Goal: Navigation & Orientation: Find specific page/section

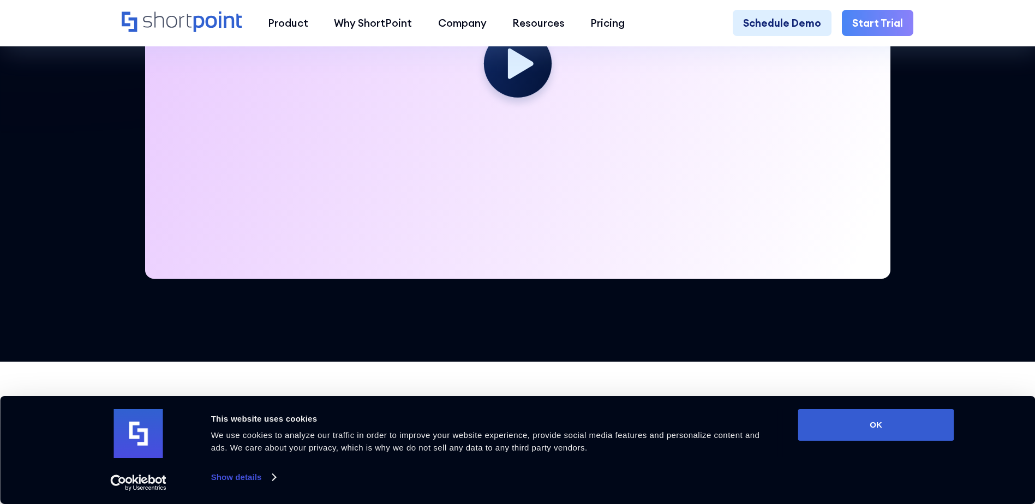
scroll to position [545, 0]
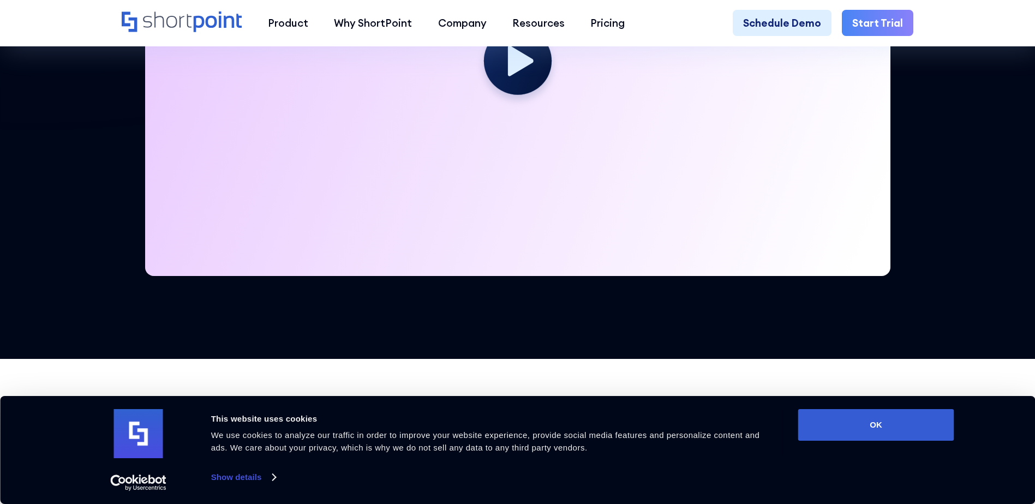
click at [548, 116] on div at bounding box center [517, 66] width 745 height 419
click at [518, 94] on circle at bounding box center [517, 60] width 74 height 74
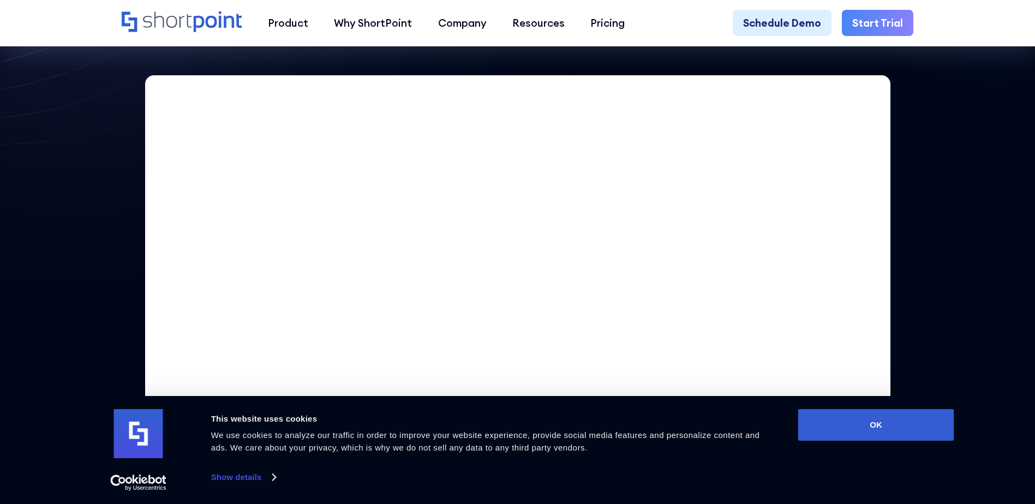
scroll to position [436, 0]
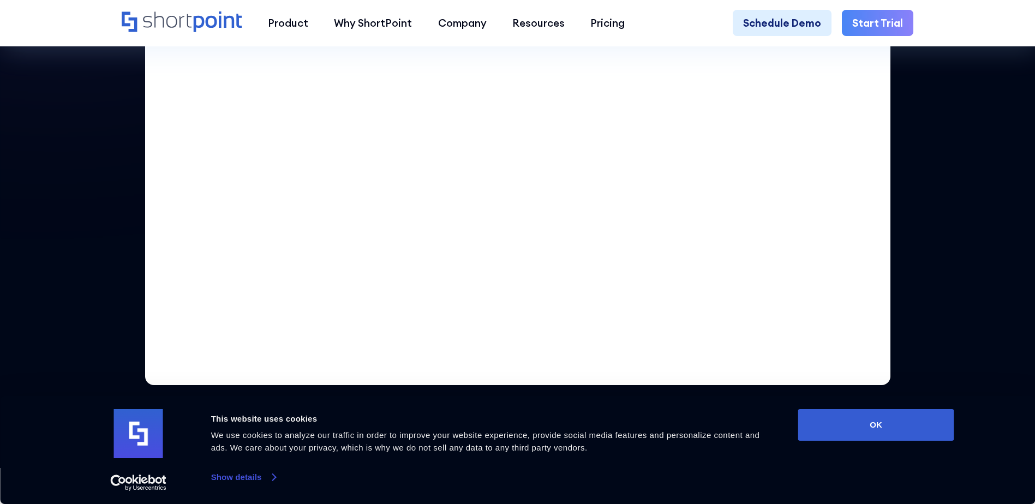
click at [247, 472] on link "Show details" at bounding box center [243, 477] width 64 height 16
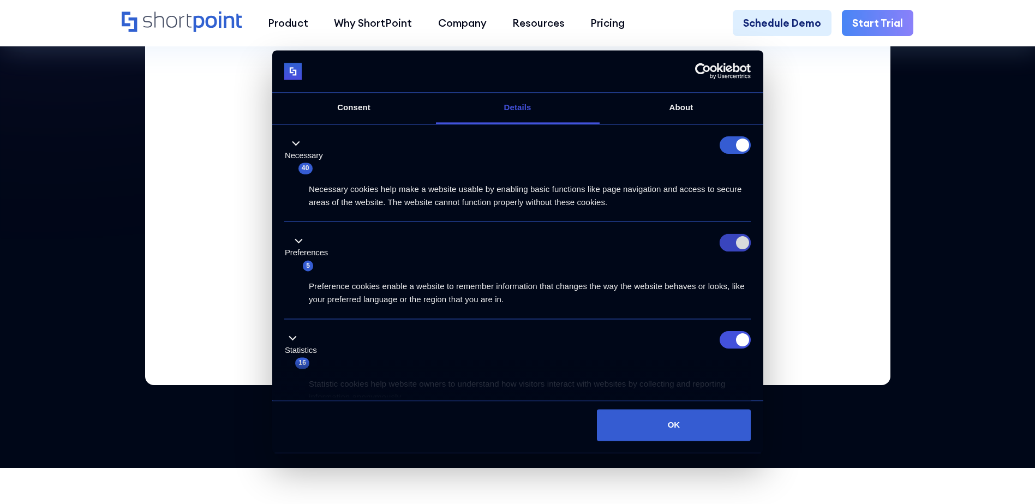
click at [727, 235] on input "Preferences" at bounding box center [734, 242] width 31 height 17
checkbox input "false"
click at [742, 340] on input "Statistics" at bounding box center [734, 340] width 31 height 17
checkbox input "false"
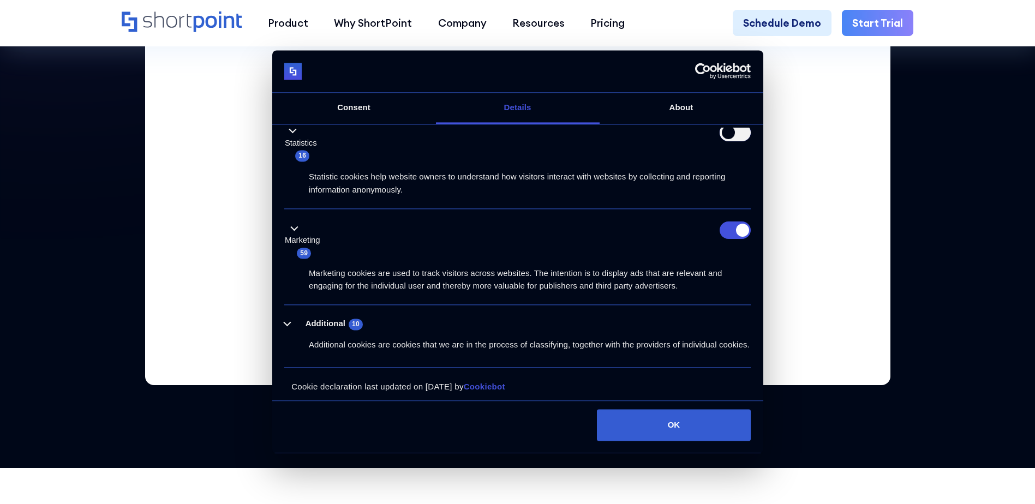
scroll to position [225, 0]
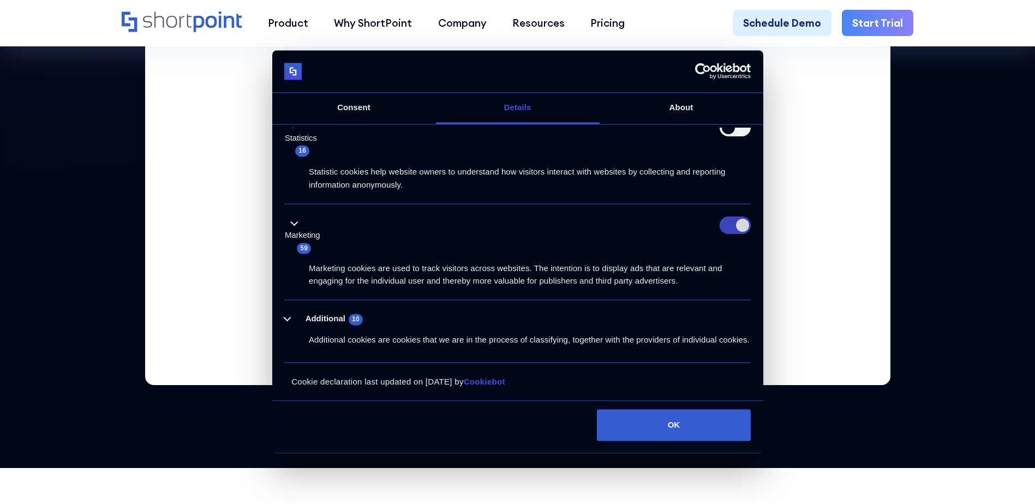
click at [726, 220] on input "Marketing" at bounding box center [734, 225] width 31 height 17
checkbox input "false"
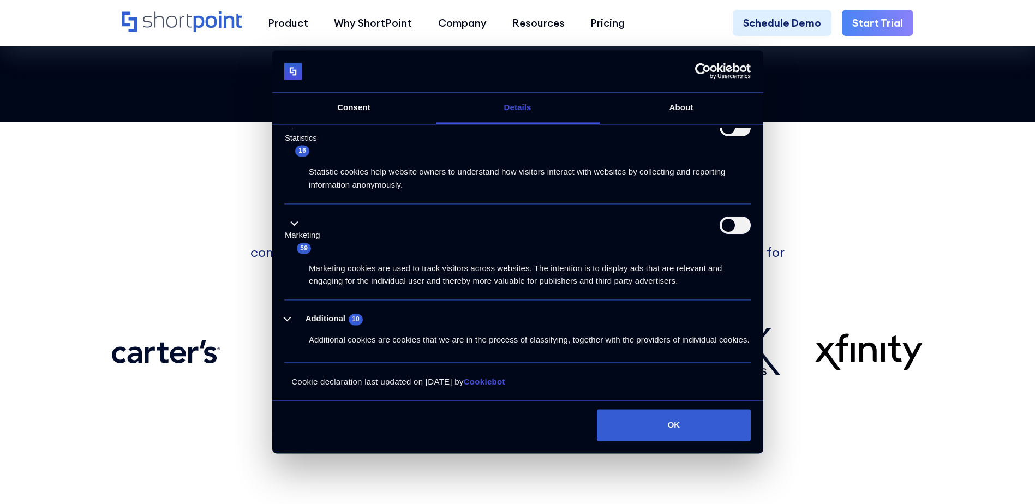
scroll to position [927, 0]
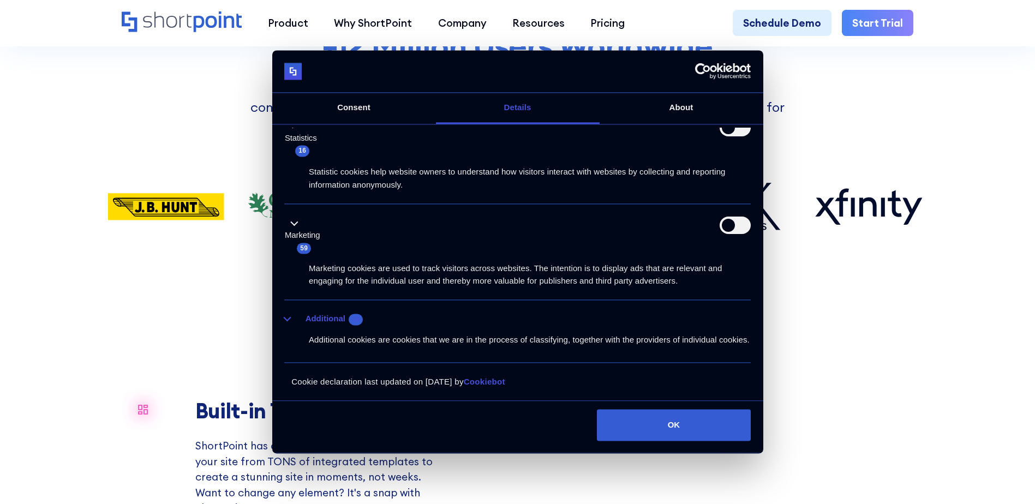
click at [295, 313] on button "Additional 10" at bounding box center [326, 320] width 85 height 14
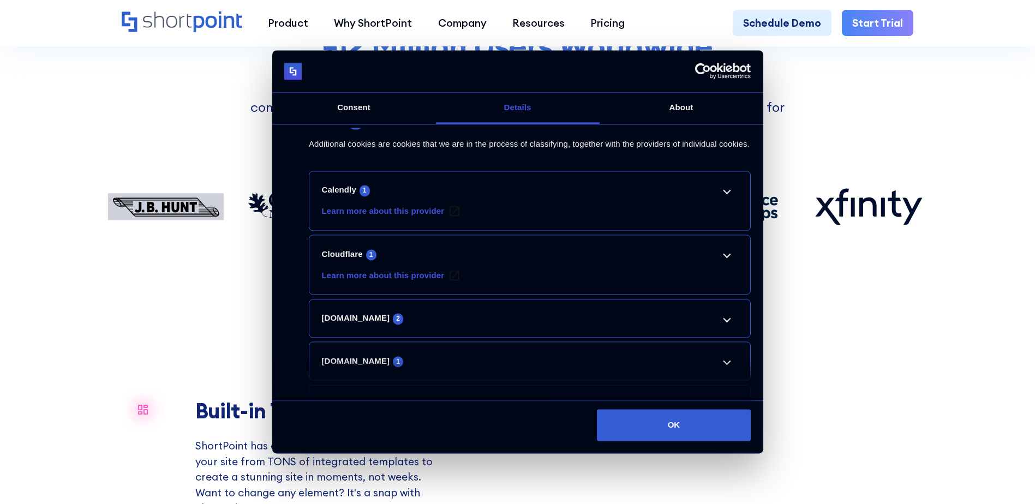
scroll to position [443, 0]
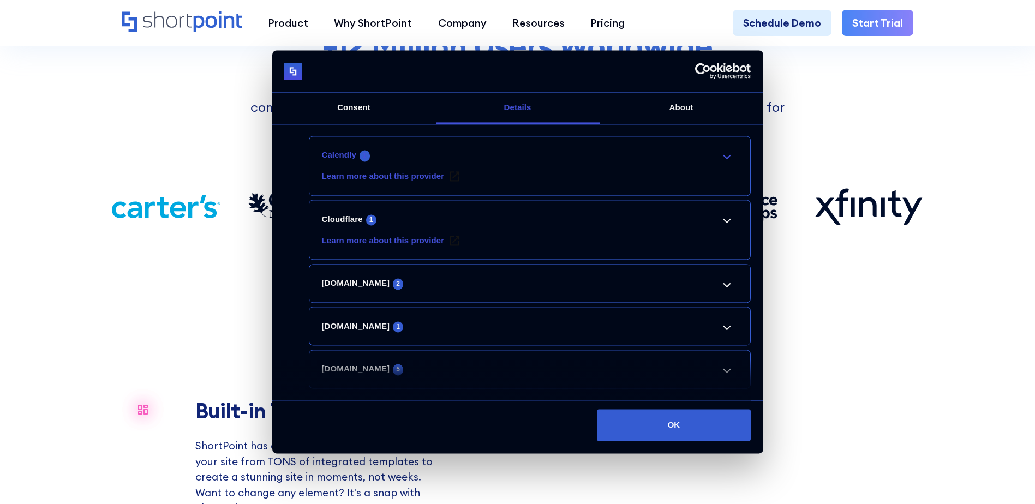
click at [712, 162] on link "Calendly 1" at bounding box center [530, 155] width 416 height 13
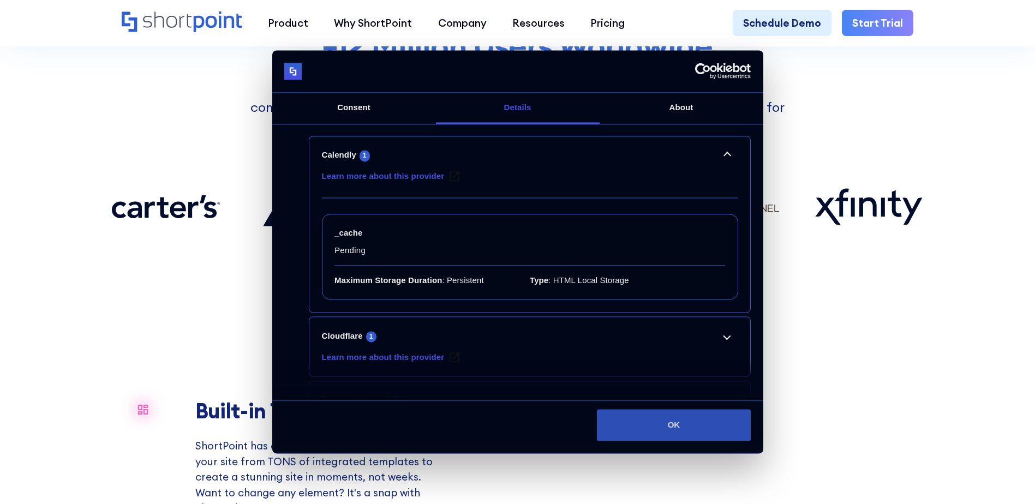
click at [665, 411] on button "OK" at bounding box center [674, 425] width 154 height 32
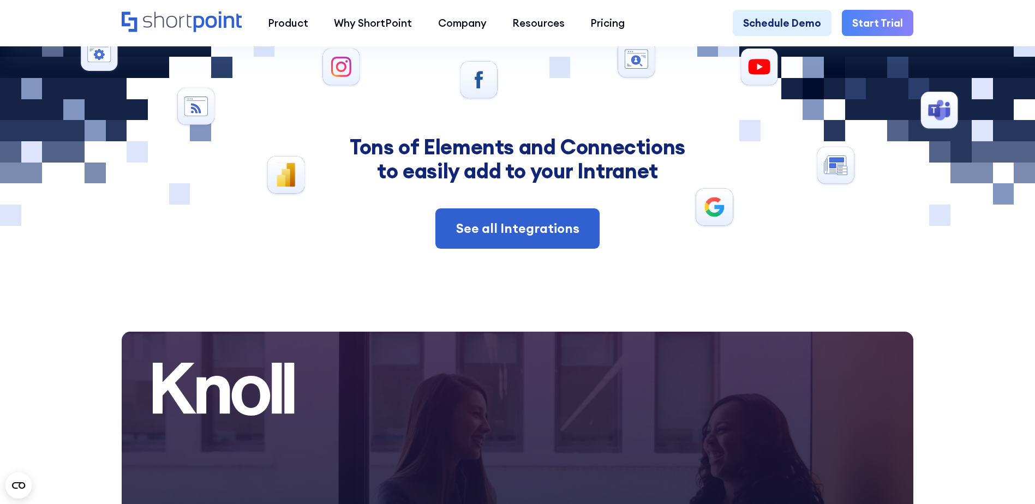
scroll to position [5181, 0]
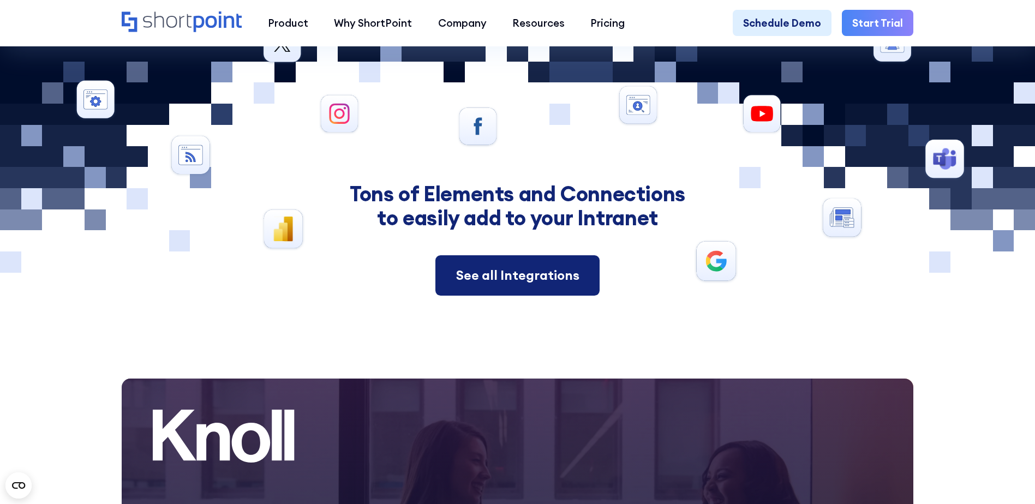
click at [511, 285] on div "See all Integrations" at bounding box center [517, 276] width 123 height 20
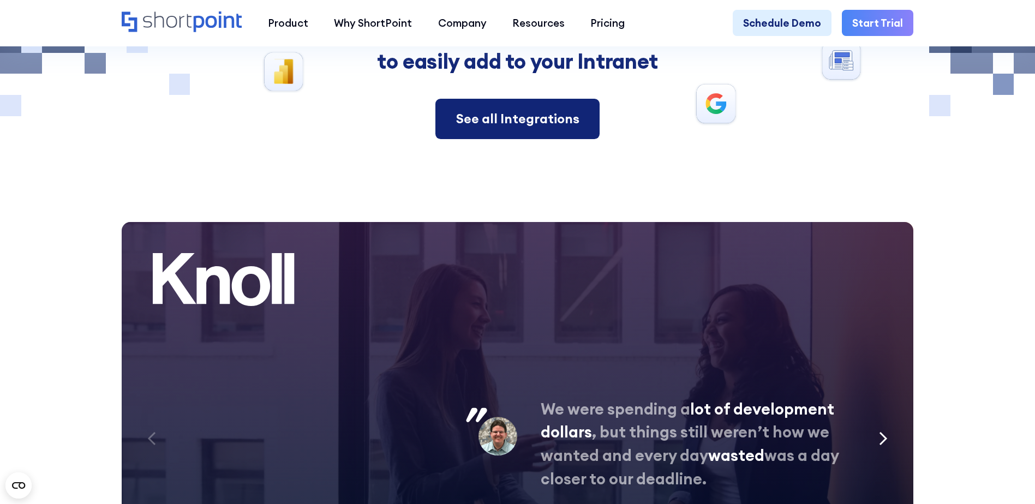
scroll to position [5509, 0]
